Goal: Task Accomplishment & Management: Manage account settings

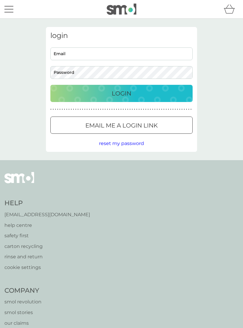
click at [131, 52] on input "Email" at bounding box center [121, 53] width 142 height 13
type input "[PERSON_NAME][EMAIL_ADDRESS][PERSON_NAME][DOMAIN_NAME]"
click at [122, 93] on button "Login" at bounding box center [121, 93] width 142 height 17
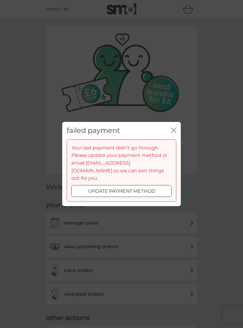
click at [150, 187] on p "update payment method" at bounding box center [121, 191] width 67 height 8
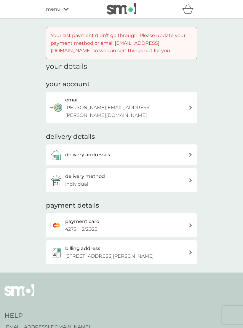
click at [138, 218] on div "payment card 4275 2 / 2025" at bounding box center [126, 225] width 123 height 15
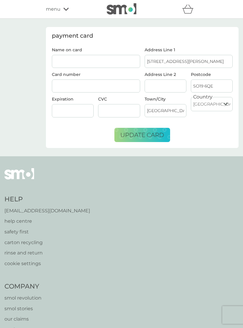
click at [99, 63] on input "Name on card" at bounding box center [96, 61] width 88 height 13
type input "[PERSON_NAME]"
click at [97, 82] on div at bounding box center [96, 85] width 88 height 13
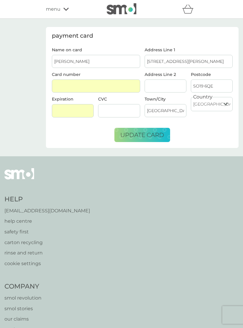
click at [164, 135] on span "update card" at bounding box center [142, 134] width 44 height 7
